Goal: Go to known website: Access a specific website the user already knows

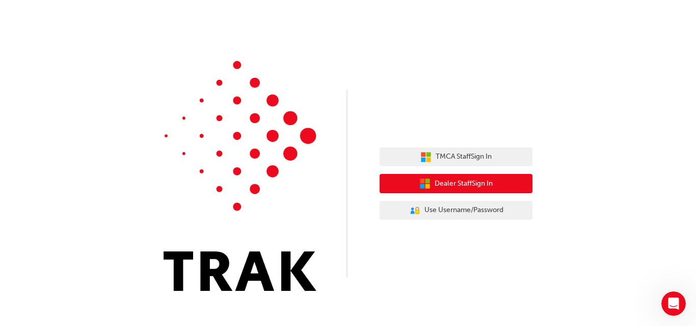
click at [470, 183] on span "Dealer Staff Sign In" at bounding box center [463, 184] width 58 height 12
